Goal: Information Seeking & Learning: Learn about a topic

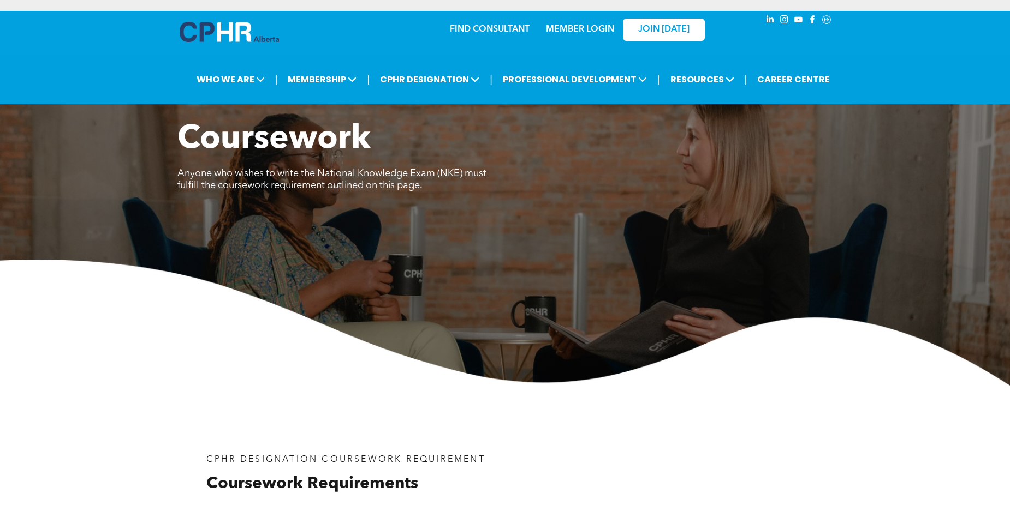
scroll to position [787, 0]
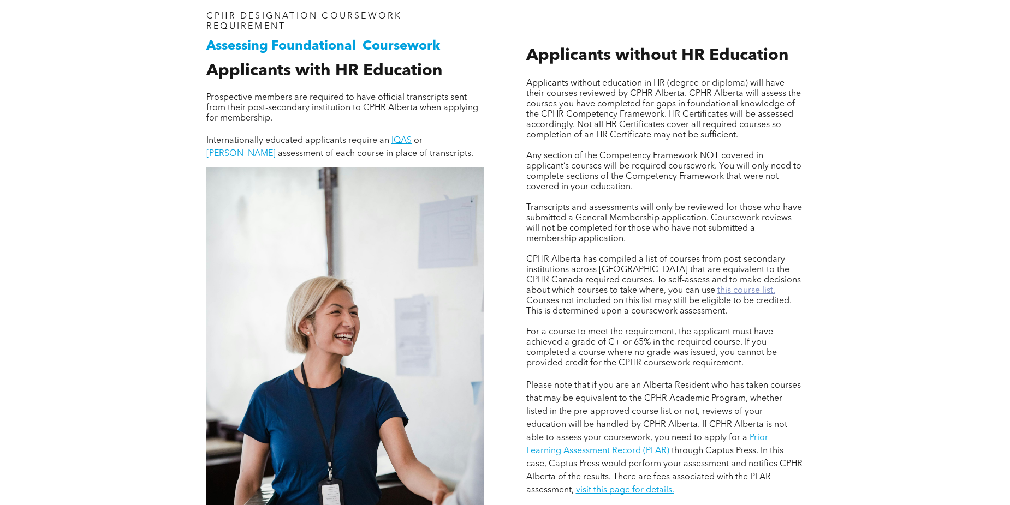
click at [717, 287] on link "this course list." at bounding box center [746, 291] width 58 height 9
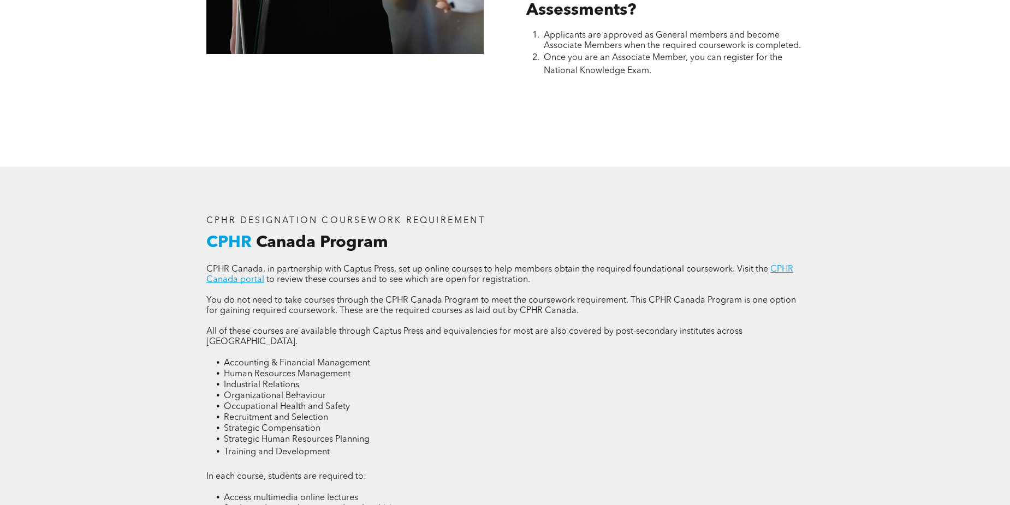
scroll to position [1333, 0]
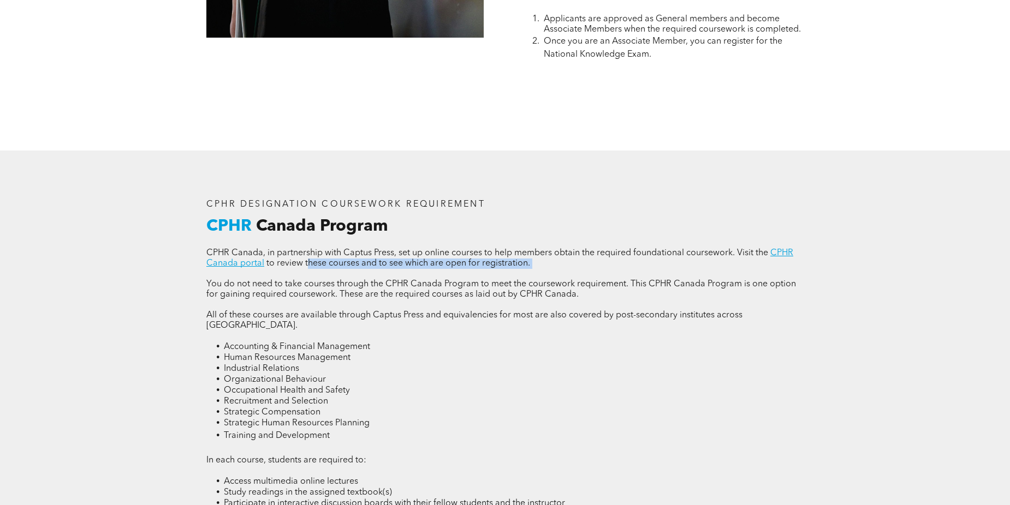
drag, startPoint x: 308, startPoint y: 260, endPoint x: 521, endPoint y: 269, distance: 212.5
click at [521, 269] on div "CPHR Canada, in partnership with Captus Press, set up online courses to help me…" at bounding box center [504, 422] width 597 height 348
drag, startPoint x: 521, startPoint y: 269, endPoint x: 471, endPoint y: 264, distance: 49.9
click at [471, 264] on span "to review these courses and to see which are open for registration." at bounding box center [398, 263] width 264 height 9
drag, startPoint x: 210, startPoint y: 249, endPoint x: 544, endPoint y: 254, distance: 333.5
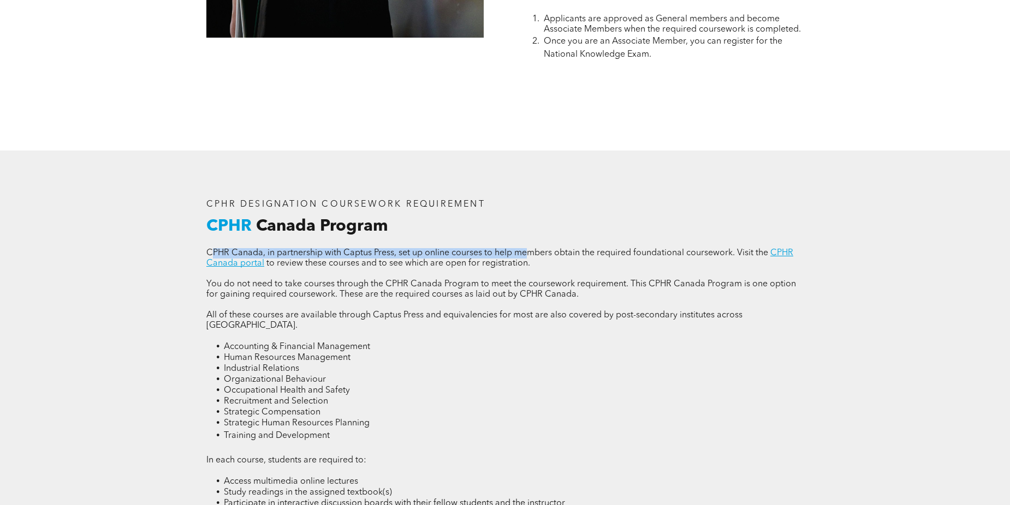
click at [543, 254] on span "CPHR Canada, in partnership with Captus Press, set up online courses to help me…" at bounding box center [487, 253] width 562 height 9
click at [545, 254] on span "CPHR Canada, in partnership with Captus Press, set up online courses to help me…" at bounding box center [487, 253] width 562 height 9
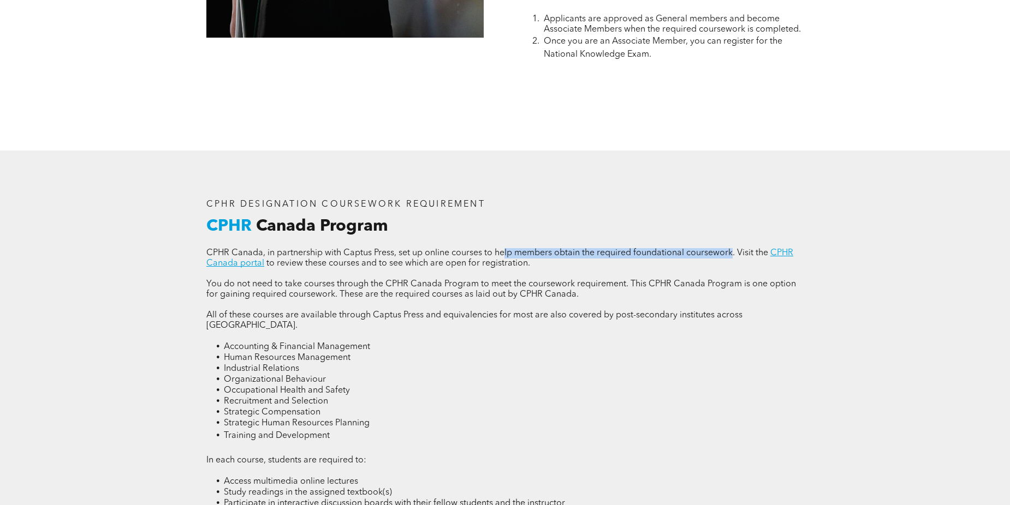
drag, startPoint x: 502, startPoint y: 253, endPoint x: 731, endPoint y: 251, distance: 229.2
click at [731, 251] on span "CPHR Canada, in partnership with Captus Press, set up online courses to help me…" at bounding box center [487, 253] width 562 height 9
drag, startPoint x: 731, startPoint y: 251, endPoint x: 708, endPoint y: 263, distance: 26.1
click at [701, 261] on p "CPHR Canada, in partnership with Captus Press, set up online courses to help me…" at bounding box center [504, 258] width 597 height 21
click at [773, 249] on link "CPHR Canada portal" at bounding box center [499, 258] width 587 height 19
